Goal: Information Seeking & Learning: Learn about a topic

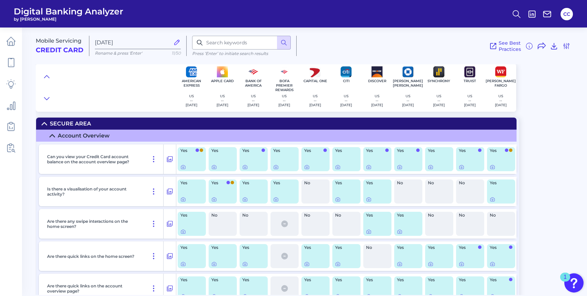
scroll to position [673, 0]
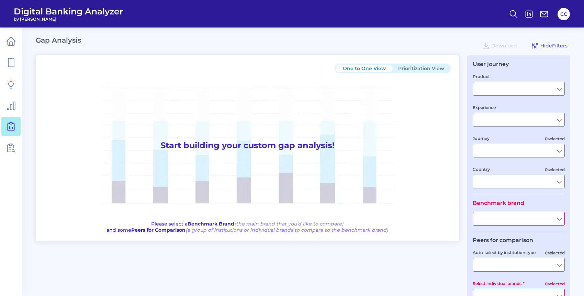
type input "Checking / Current Account"
type input "Mobile Servicing"
type input "Pre-Login Area, New Customer Onboarding, Login & Authentication, Accounts and t…"
type input "[GEOGRAPHIC_DATA]"
type input "Discover"
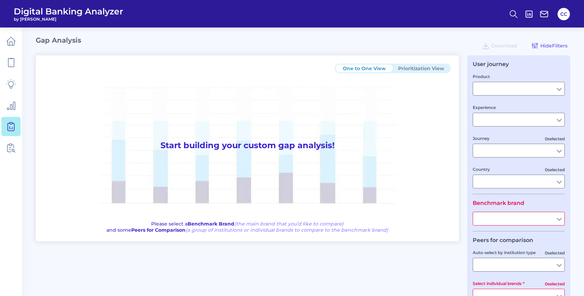
type input "All Select individual brands"
type input "All Countries"
type input "All Journeys"
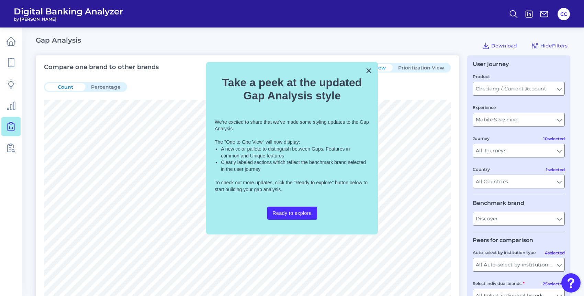
scroll to position [93, 0]
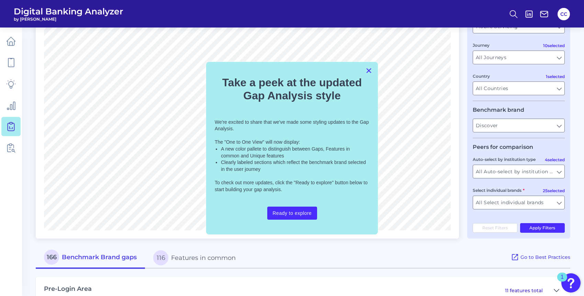
click at [371, 65] on button "×" at bounding box center [368, 70] width 7 height 11
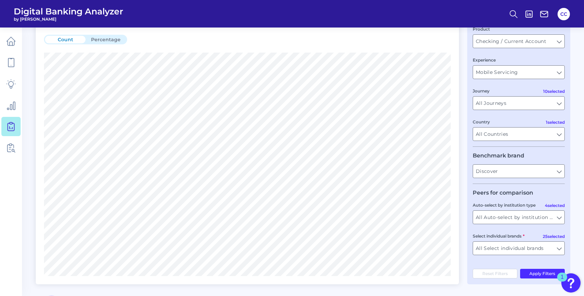
scroll to position [32, 0]
